Goal: Task Accomplishment & Management: Complete application form

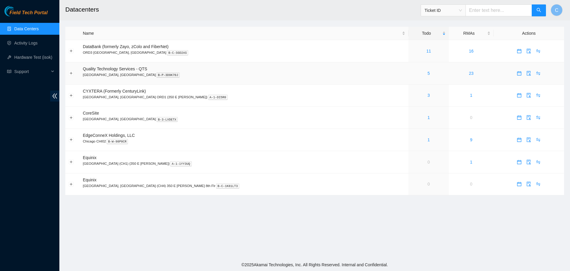
click at [412, 72] on div "5" at bounding box center [429, 73] width 34 height 7
click at [30, 45] on link "Activity Logs" at bounding box center [25, 43] width 23 height 5
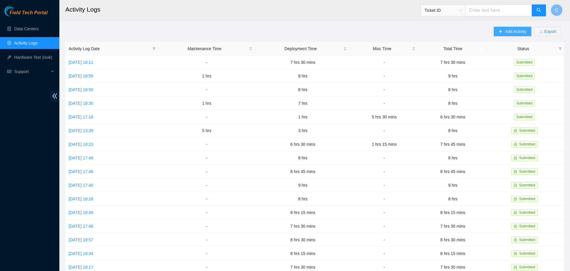
click at [511, 29] on span "Add Activity" at bounding box center [515, 31] width 21 height 7
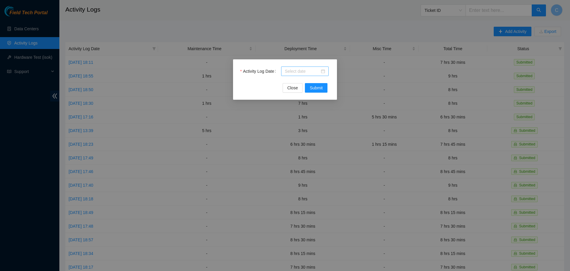
click at [305, 71] on input "Activity Log Date" at bounding box center [302, 71] width 35 height 7
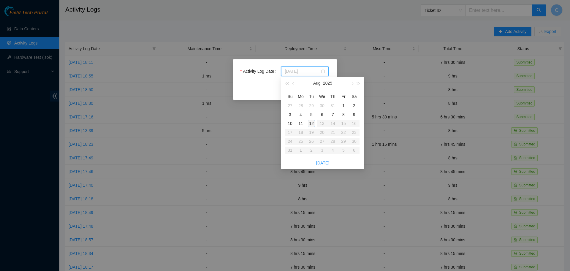
type input "2025-08-12"
click at [310, 122] on div "12" at bounding box center [311, 123] width 7 height 7
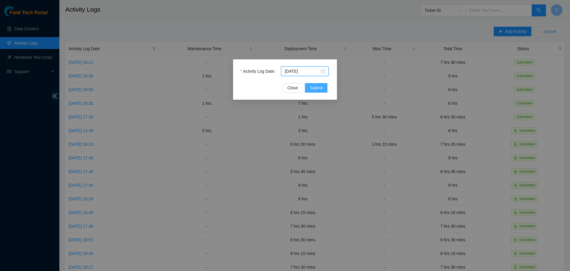
click at [317, 87] on span "Submit" at bounding box center [315, 88] width 13 height 7
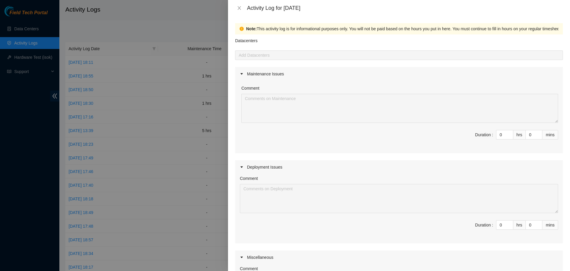
scroll to position [31, 0]
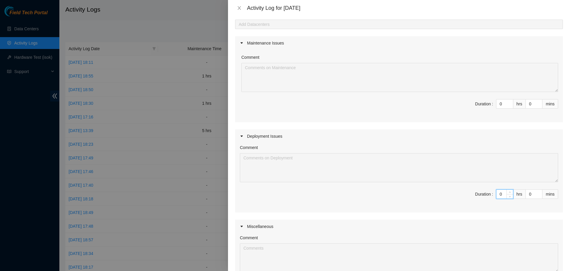
drag, startPoint x: 504, startPoint y: 196, endPoint x: 461, endPoint y: 194, distance: 43.0
click at [496, 194] on input "0" at bounding box center [504, 194] width 17 height 9
type input "7"
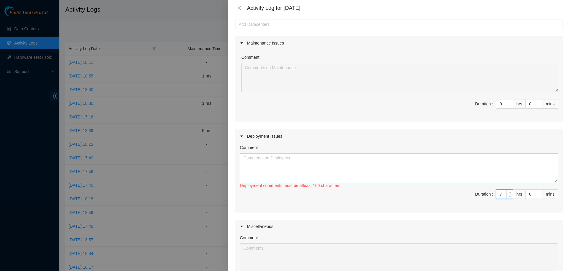
type input "7"
click at [428, 166] on textarea "Comment" at bounding box center [399, 167] width 318 height 29
paste textarea "DP79607 DP79604 DP79605 DP77234 DP77235 DP77232 DP77230 DP79608 DP77233"
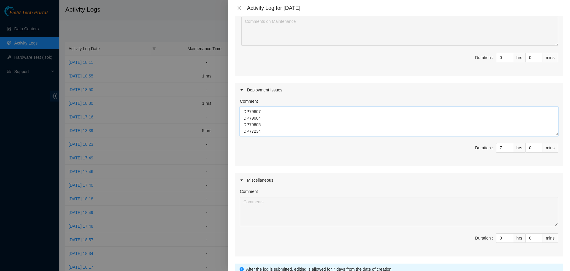
scroll to position [77, 0]
type textarea "DP79607 DP79604 DP79605 DP77234 DP77235 DP77232 DP77230 DP79608 DP77233 Assiste…"
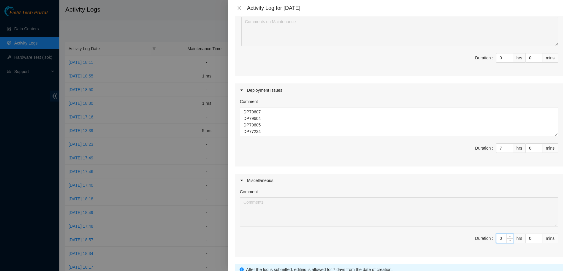
drag, startPoint x: 504, startPoint y: 240, endPoint x: 486, endPoint y: 241, distance: 18.4
click at [496, 241] on input "0" at bounding box center [504, 238] width 17 height 9
type input "1"
type input "8"
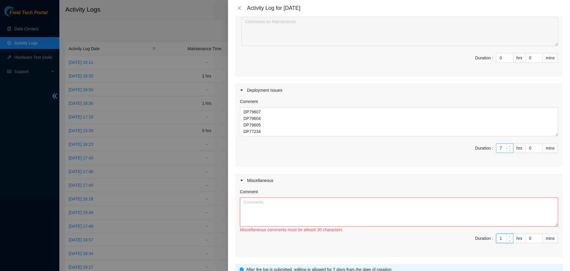
type input "1"
click at [503, 147] on input "7" at bounding box center [504, 148] width 17 height 9
type input "1"
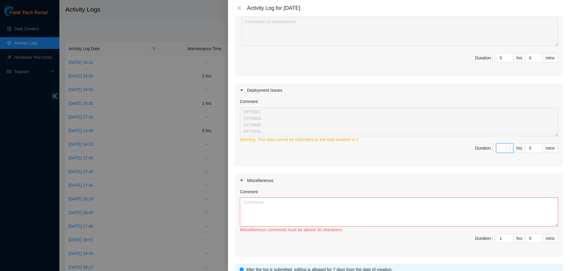
type input "6"
type input "7"
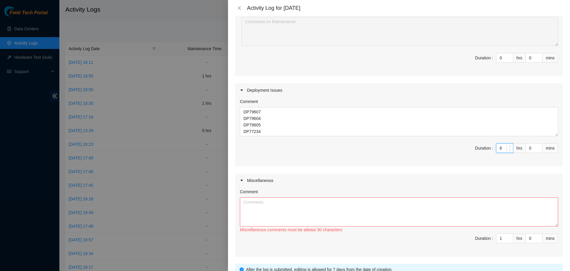
type input "6"
click at [338, 209] on textarea "Comment" at bounding box center [399, 211] width 318 height 29
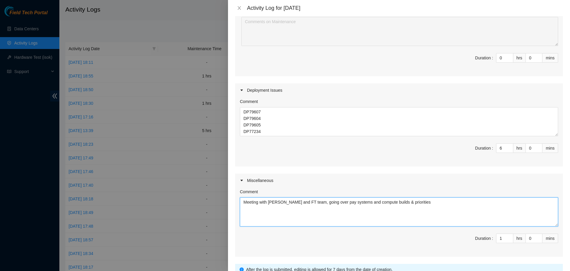
type textarea "Meeting with Javi and FT team, going over pay systems and compute builds & prio…"
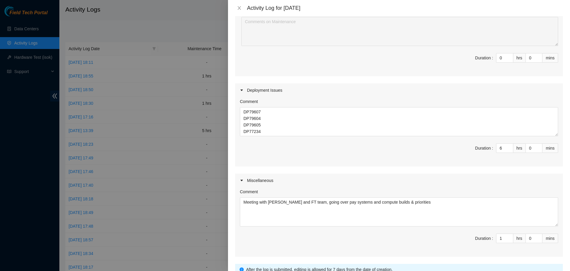
click at [508, 244] on span "Duration : 1 hrs 0 mins" at bounding box center [399, 241] width 318 height 17
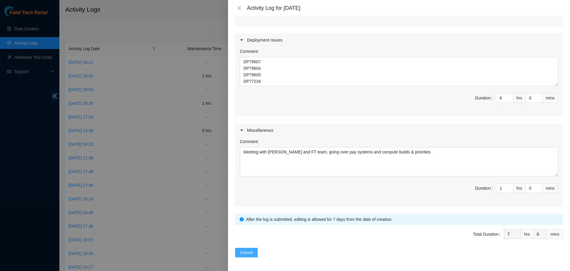
click at [239, 250] on button "Submit" at bounding box center [246, 252] width 23 height 9
